Goal: Find specific page/section: Find specific page/section

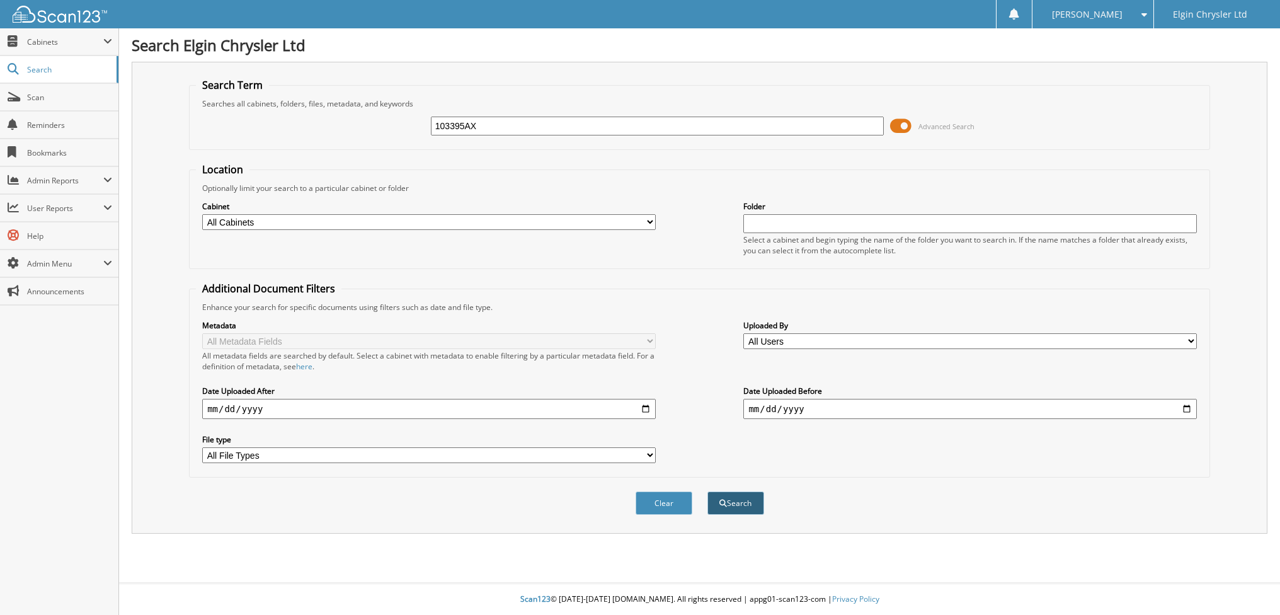
type input "103395AX"
click at [743, 493] on button "Search" at bounding box center [736, 502] width 57 height 23
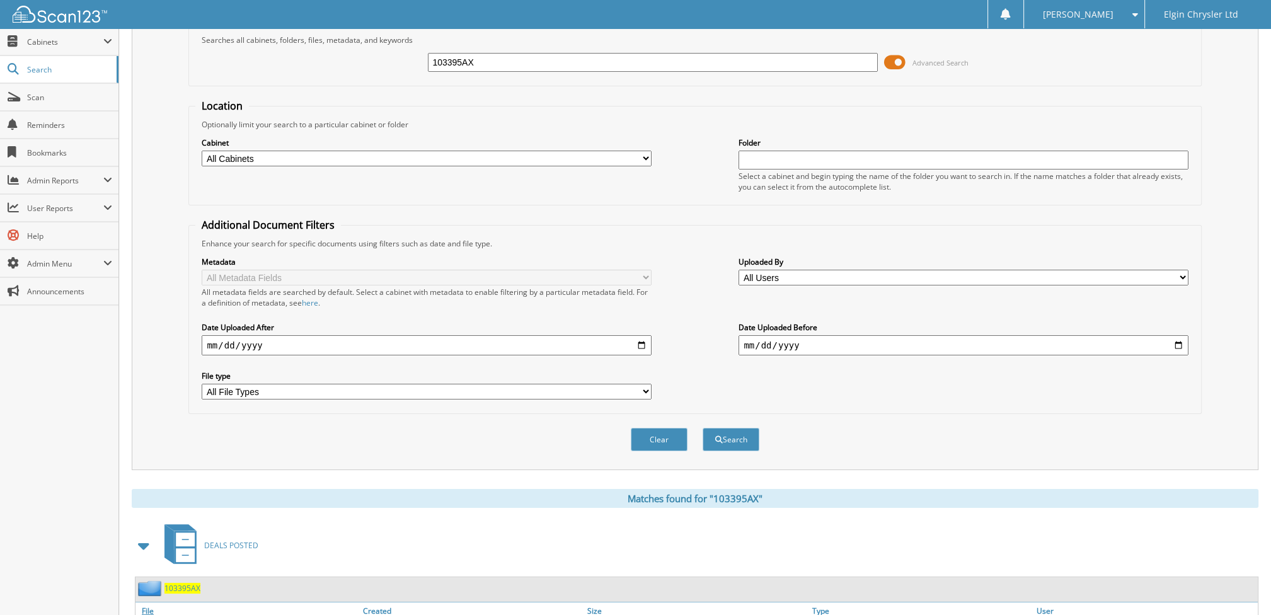
scroll to position [189, 0]
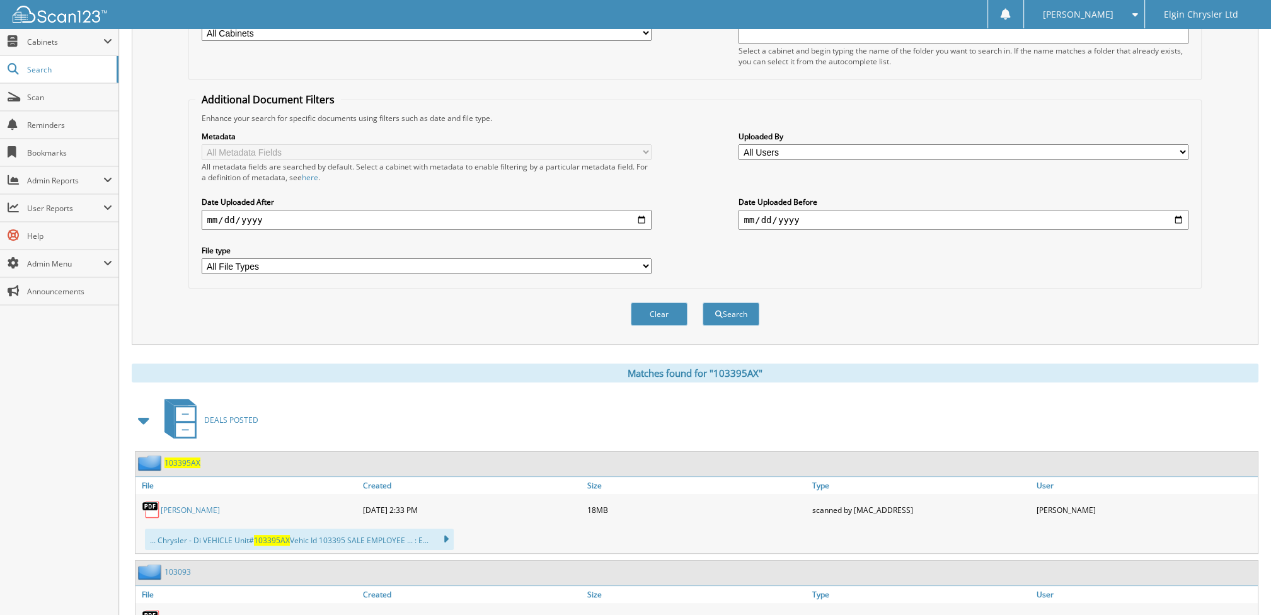
click at [197, 505] on link "Murphy, Nicole" at bounding box center [190, 510] width 59 height 11
